Goal: Task Accomplishment & Management: Use online tool/utility

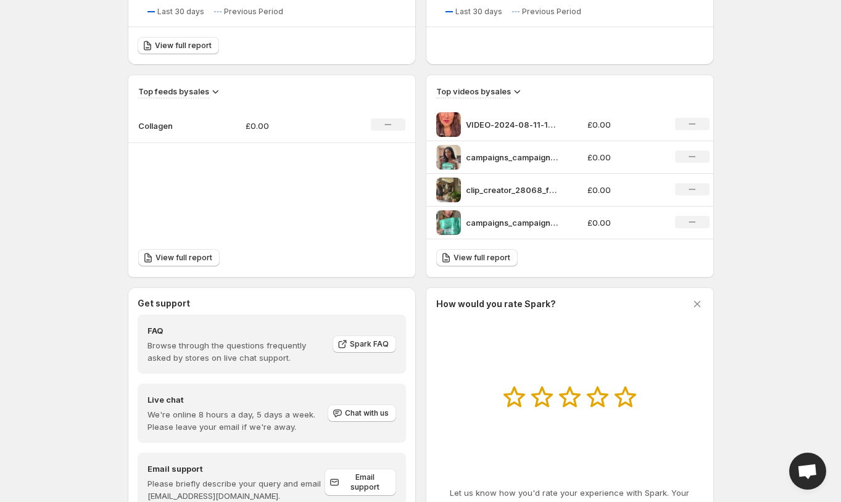
scroll to position [411, 0]
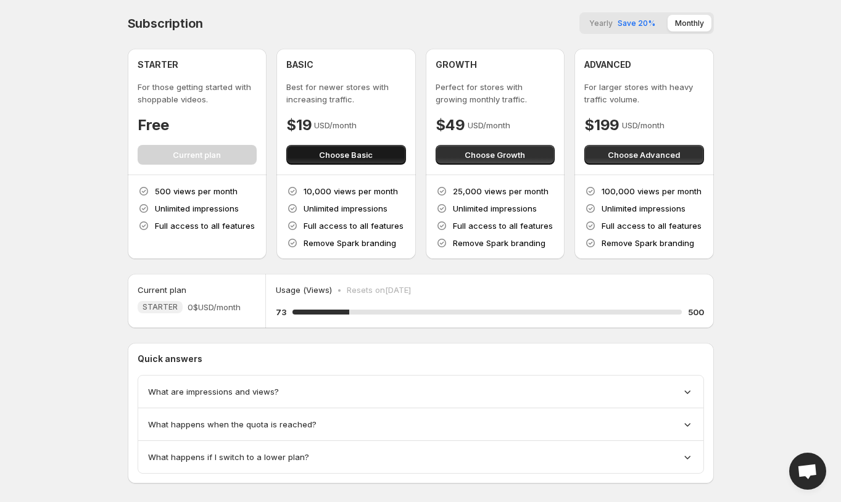
click at [370, 152] on span "Choose Basic" at bounding box center [346, 155] width 54 height 12
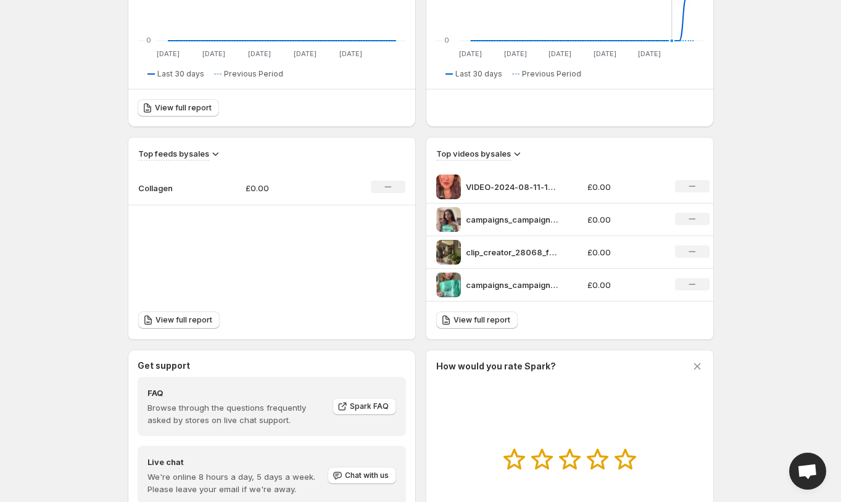
scroll to position [411, 0]
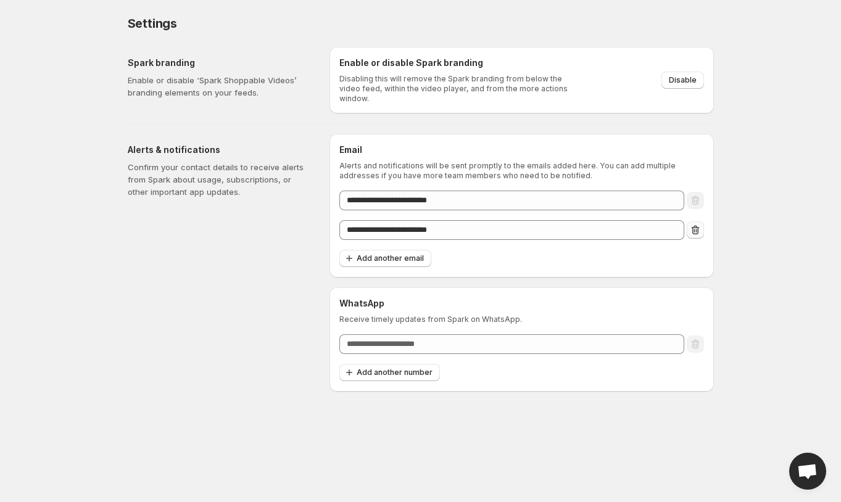
click at [696, 226] on icon "Remove email" at bounding box center [695, 230] width 12 height 12
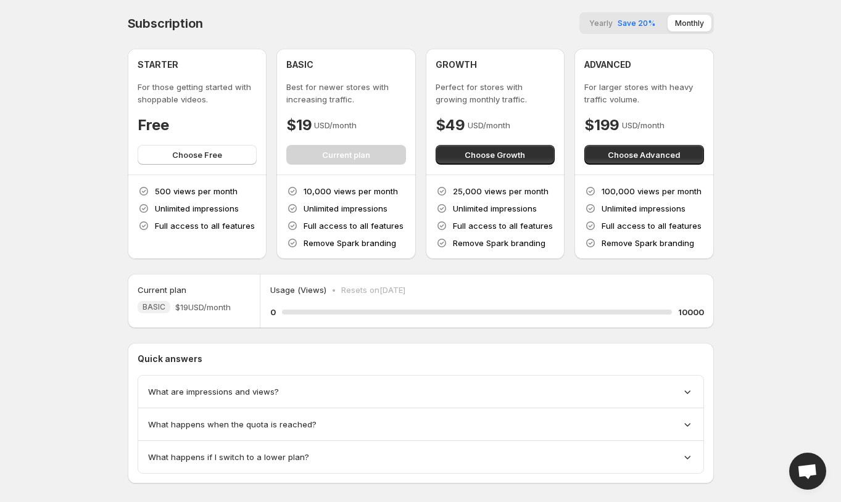
scroll to position [17, 0]
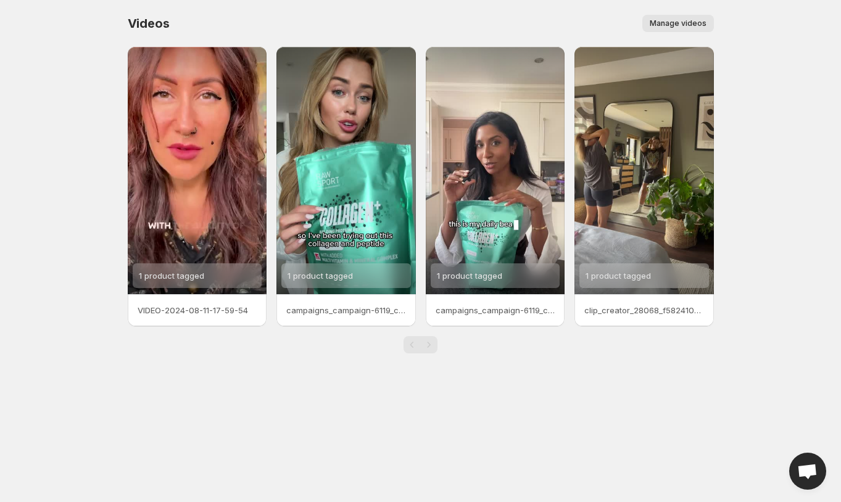
click at [679, 26] on span "Manage videos" at bounding box center [678, 24] width 57 height 10
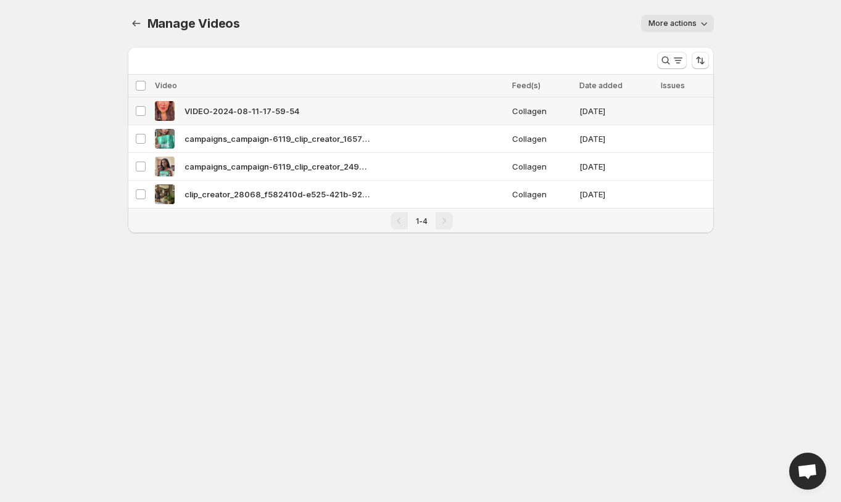
click at [434, 106] on div "VIDEO-2024-08-11-17-59-54" at bounding box center [330, 111] width 350 height 20
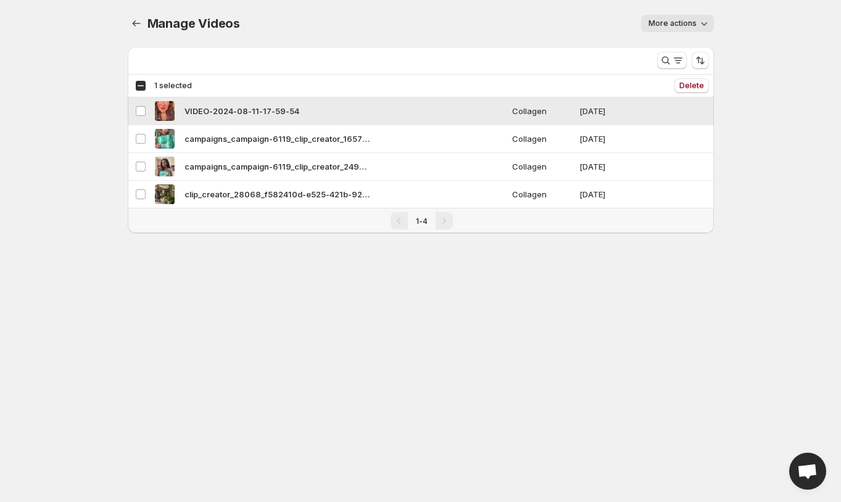
click at [434, 106] on div "VIDEO-2024-08-11-17-59-54" at bounding box center [330, 111] width 350 height 20
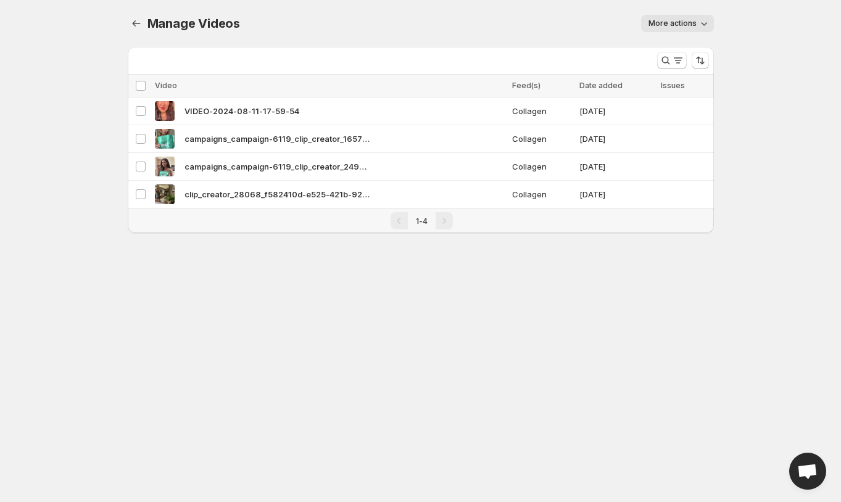
click at [692, 23] on span "More actions" at bounding box center [672, 24] width 48 height 10
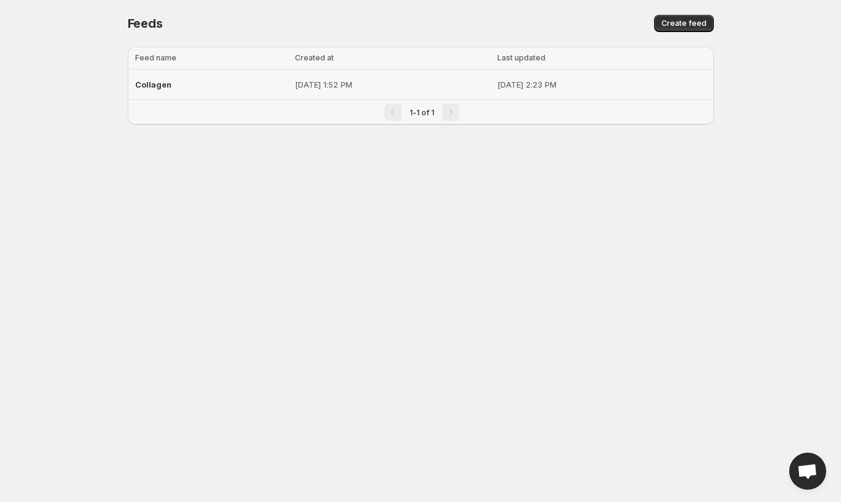
click at [218, 78] on div "Collagen" at bounding box center [211, 84] width 153 height 22
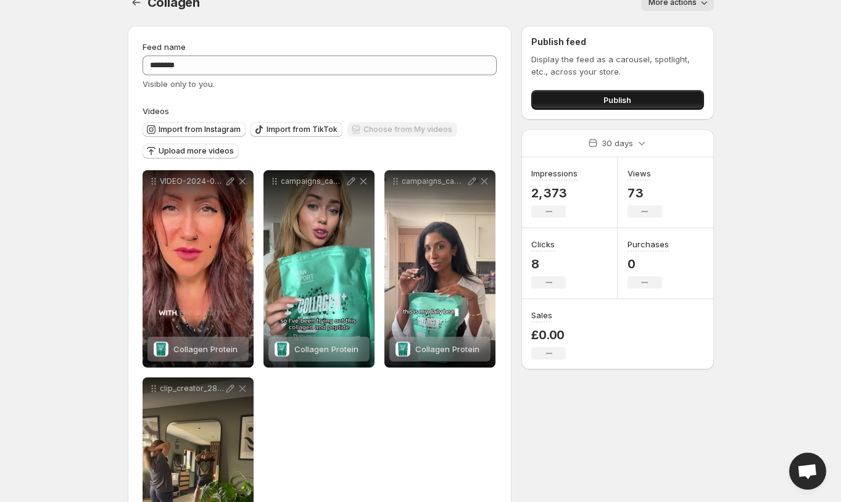
scroll to position [19, 0]
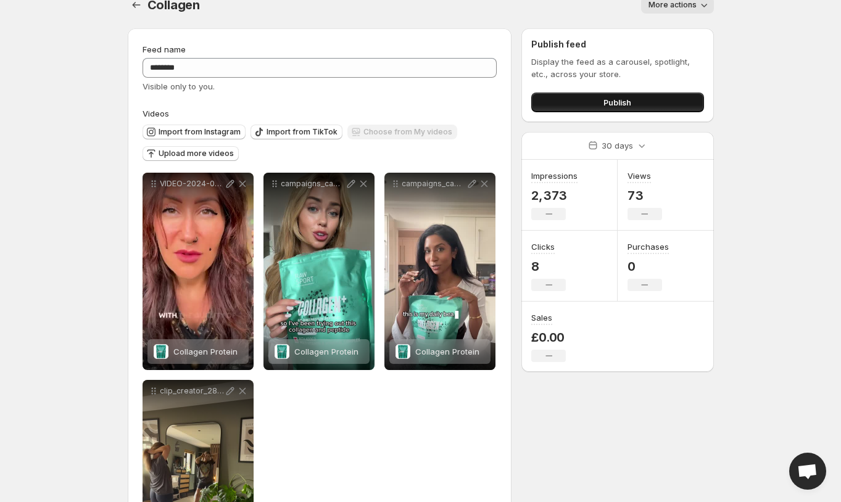
click at [635, 99] on button "Publish" at bounding box center [617, 103] width 172 height 20
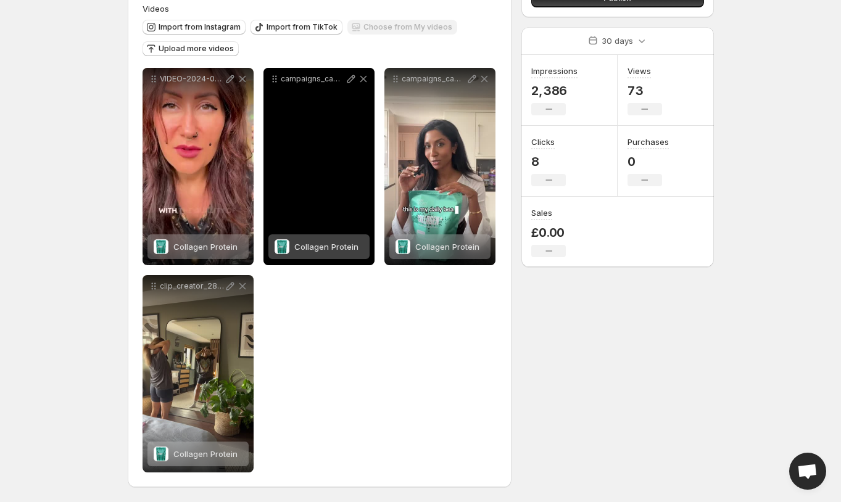
scroll to position [122, 0]
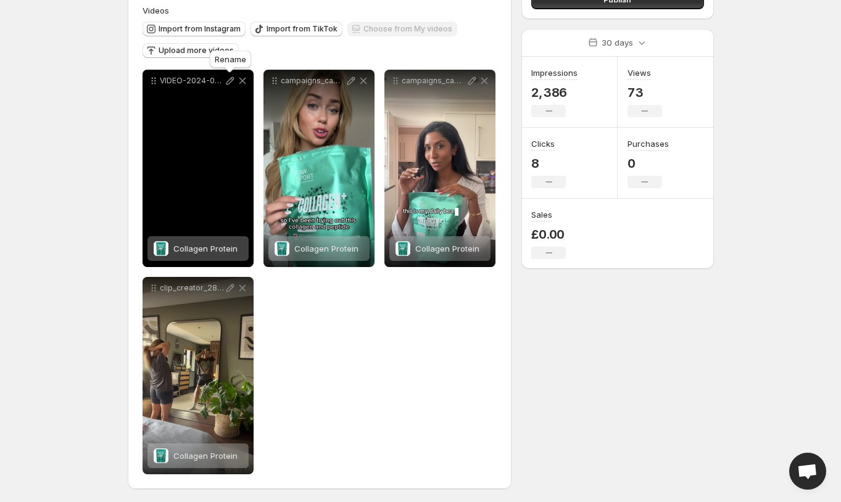
click at [230, 81] on icon at bounding box center [230, 81] width 8 height 8
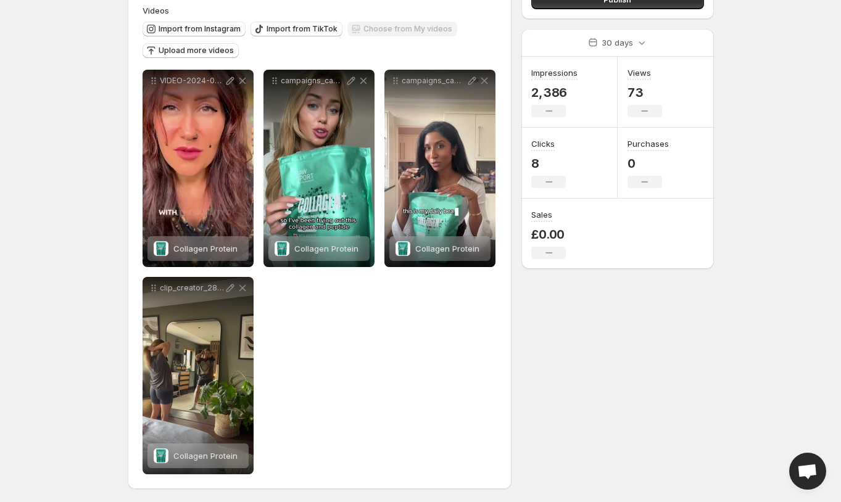
scroll to position [124, 0]
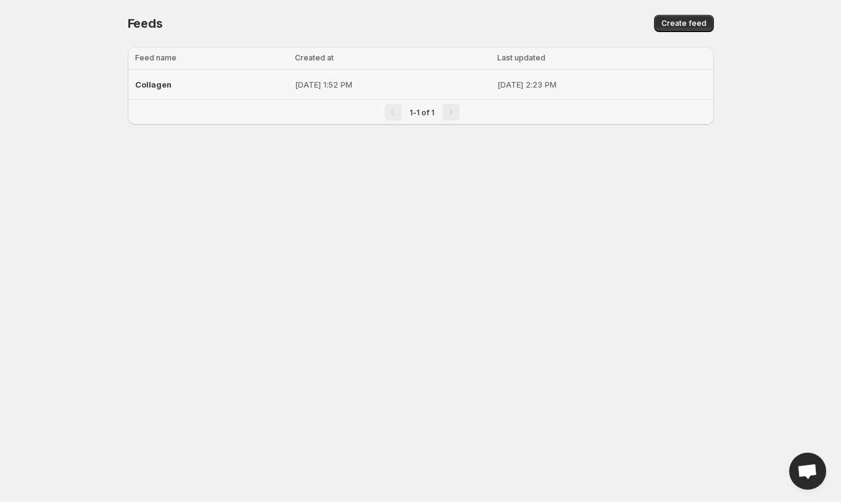
click at [208, 81] on div "Collagen" at bounding box center [211, 84] width 153 height 22
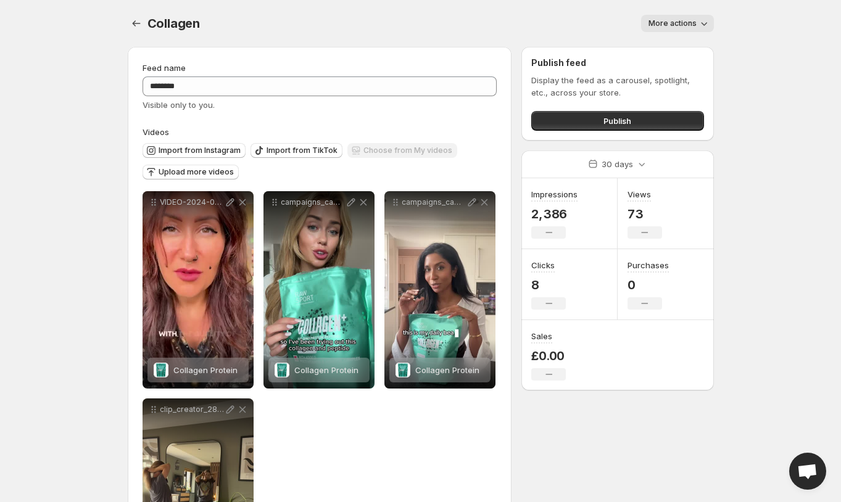
click at [691, 14] on div "Collagen. This page is ready Collagen More actions More actions More actions" at bounding box center [421, 23] width 586 height 47
click at [690, 21] on span "More actions" at bounding box center [672, 24] width 48 height 10
